Goal: Information Seeking & Learning: Understand process/instructions

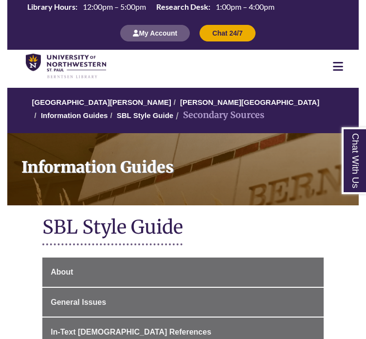
scroll to position [208, 0]
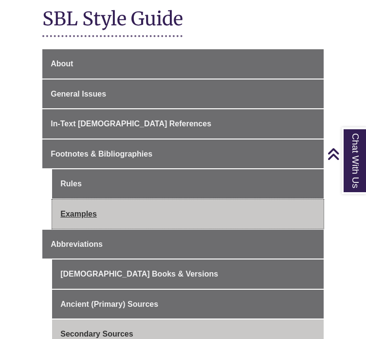
click at [83, 216] on link "Examples" at bounding box center [188, 213] width 272 height 29
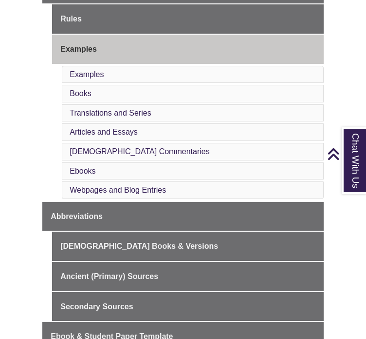
scroll to position [374, 0]
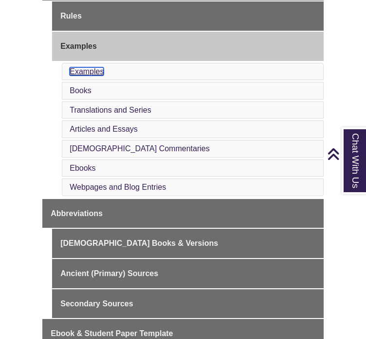
click at [72, 71] on link "Examples" at bounding box center [87, 71] width 34 height 8
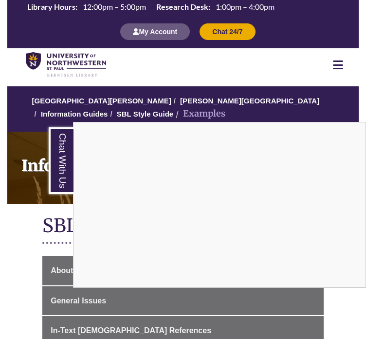
click at [335, 60] on icon at bounding box center [338, 65] width 10 height 12
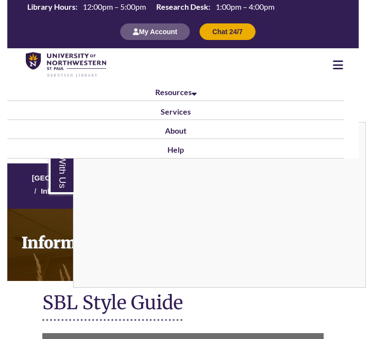
click at [335, 60] on icon at bounding box center [338, 65] width 10 height 12
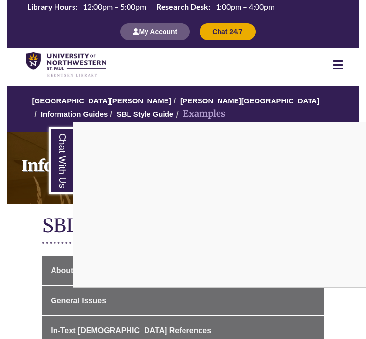
click at [30, 218] on div "Chat With Us" at bounding box center [183, 169] width 366 height 339
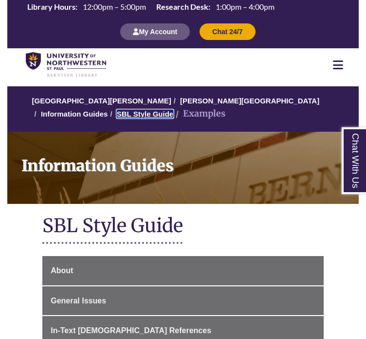
click at [117, 116] on link "SBL Style Guide" at bounding box center [145, 114] width 56 height 8
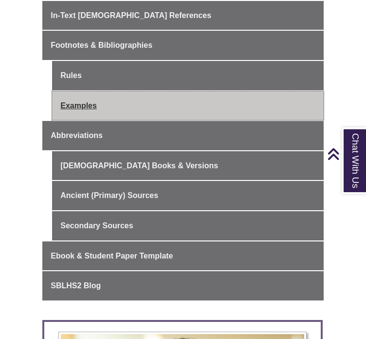
scroll to position [340, 0]
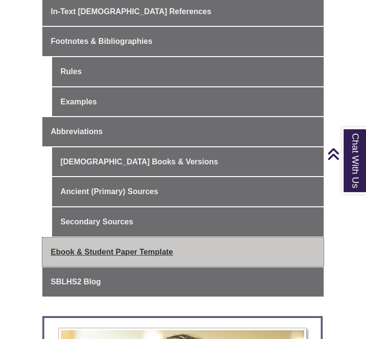
click at [72, 247] on span "Ebook & Student Paper Template" at bounding box center [112, 251] width 122 height 8
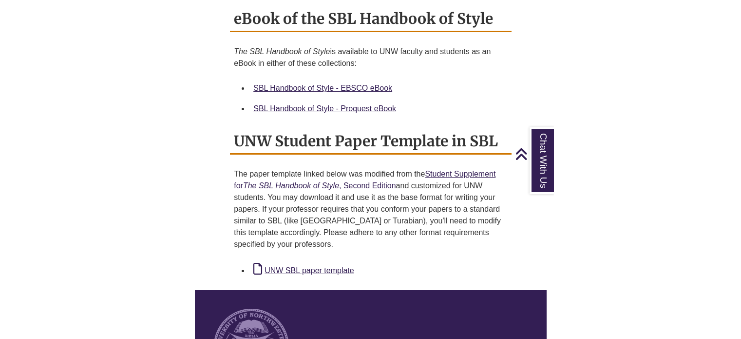
scroll to position [673, 0]
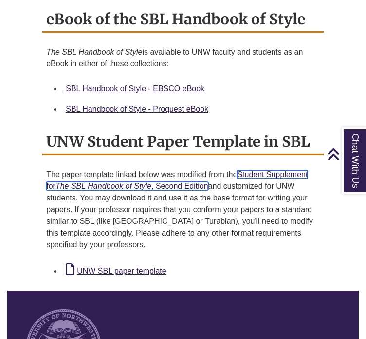
click at [248, 174] on link "Student Supplement for The SBL Handbook of Style , Second Edition" at bounding box center [177, 180] width 262 height 20
